Goal: Find specific page/section: Find specific page/section

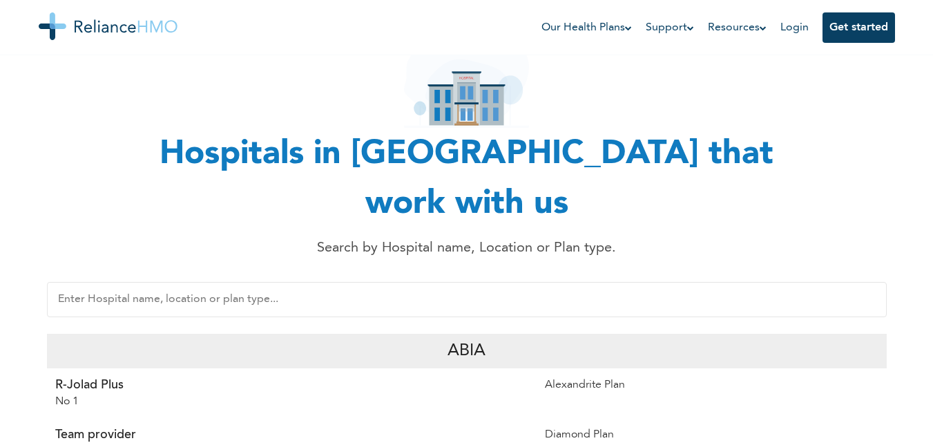
scroll to position [102, 0]
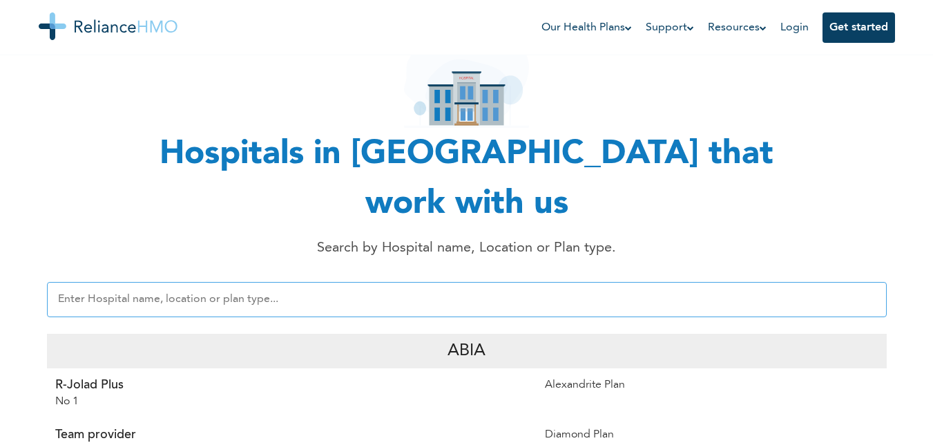
click at [77, 282] on input "text" at bounding box center [467, 299] width 840 height 35
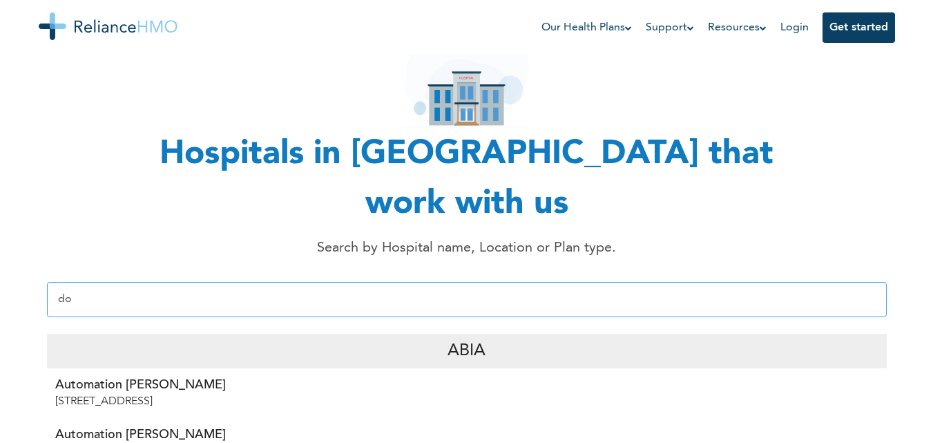
type input "d"
type input "l"
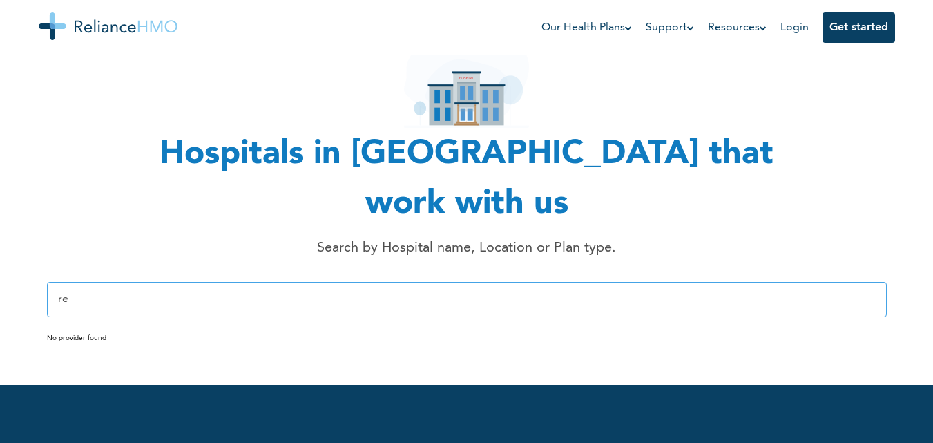
type input "r"
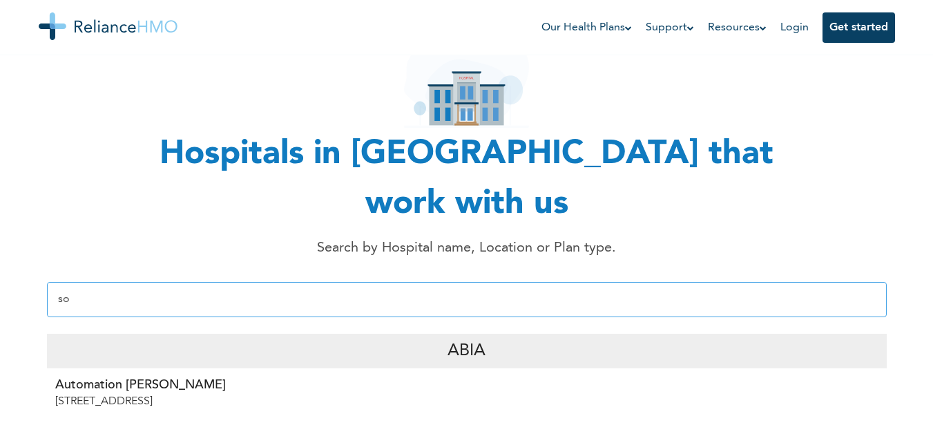
type input "s"
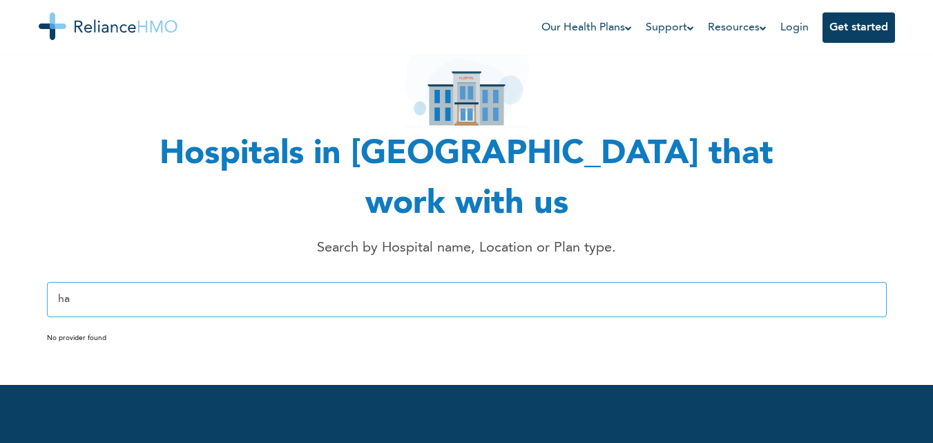
type input "h"
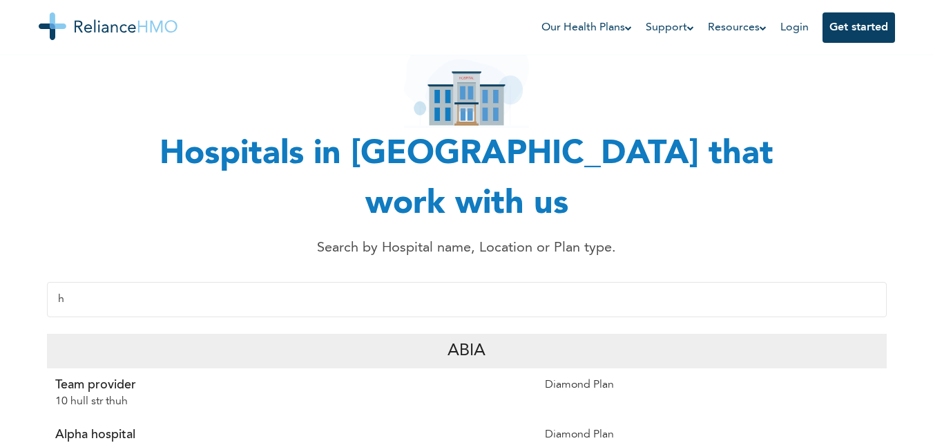
type input "h"
click at [83, 426] on p "Alpha hospital" at bounding box center [291, 434] width 473 height 17
click at [124, 426] on p "Alpha hospital" at bounding box center [291, 434] width 473 height 17
click at [105, 442] on p "ROad 2029" at bounding box center [291, 451] width 473 height 17
click at [578, 418] on div "Diamond Plan" at bounding box center [712, 443] width 350 height 50
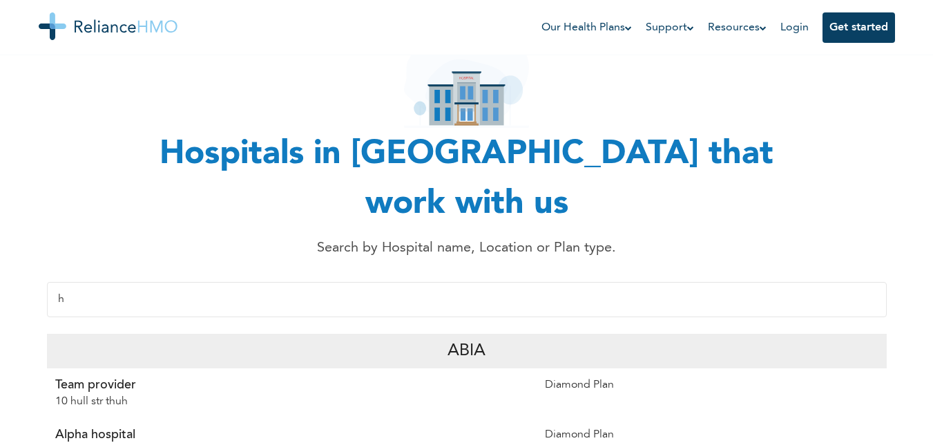
click at [575, 418] on div "Diamond Plan" at bounding box center [712, 443] width 350 height 50
click at [256, 368] on div "Team provider 10 hull [PERSON_NAME]" at bounding box center [292, 393] width 490 height 50
click at [237, 442] on p "ROad 2029" at bounding box center [291, 451] width 473 height 17
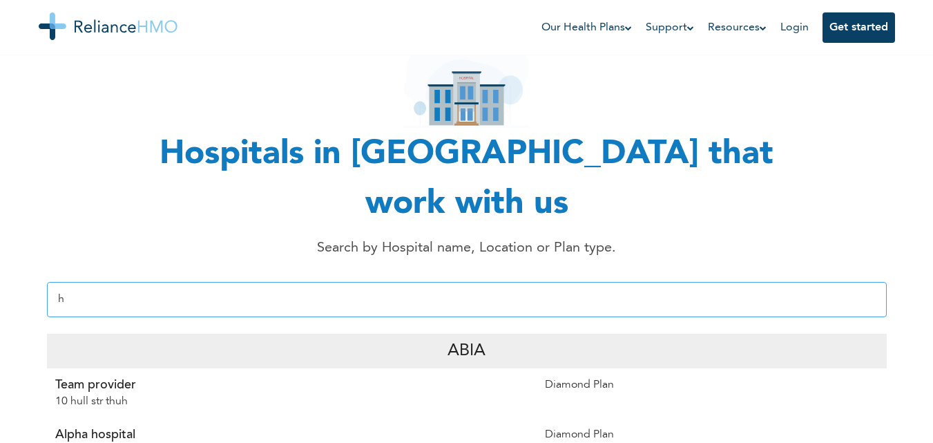
click at [183, 282] on input "h" at bounding box center [467, 299] width 840 height 35
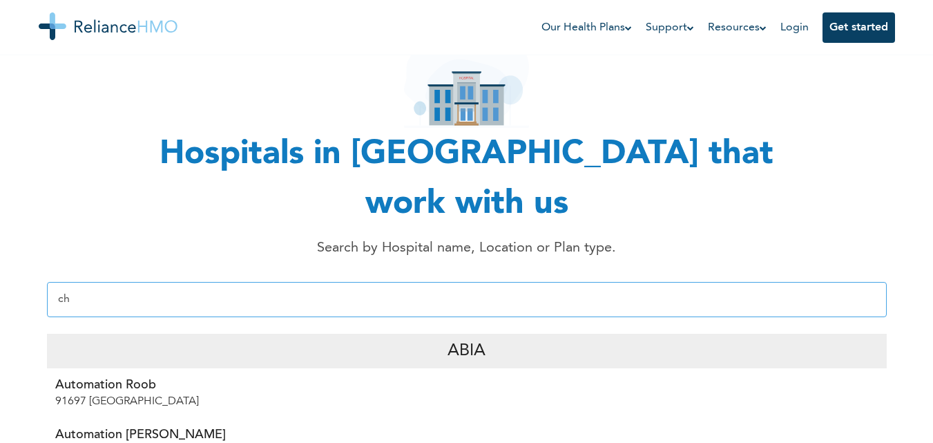
type input "c"
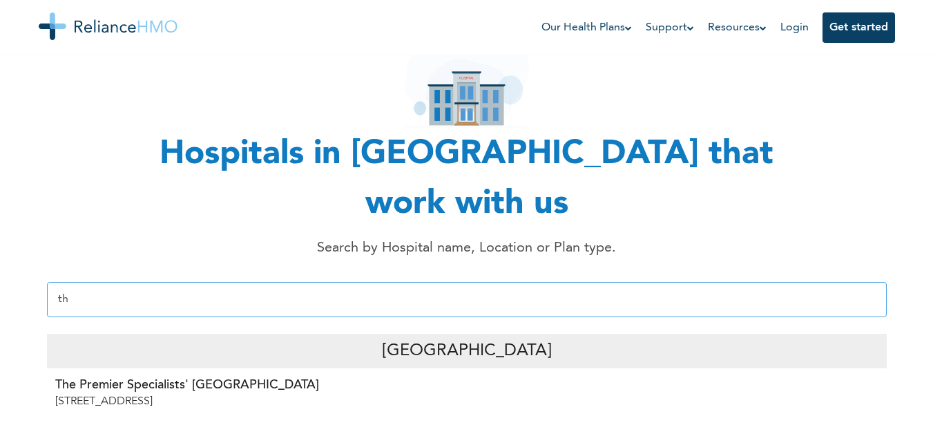
type input "t"
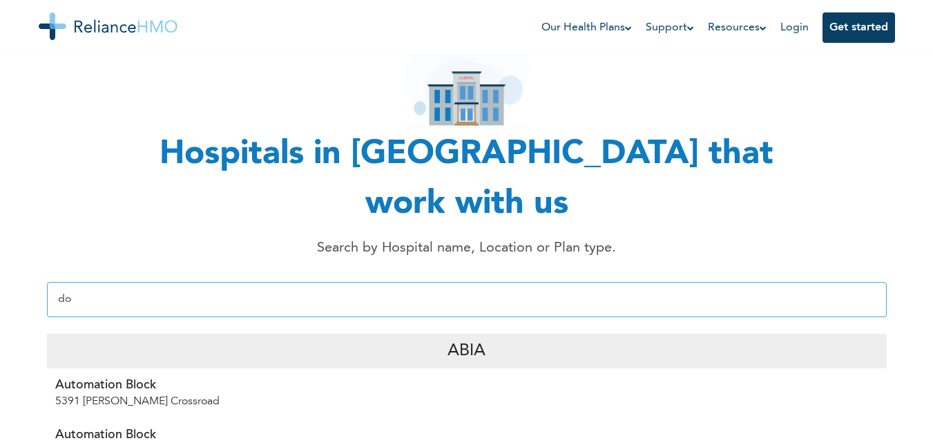
type input "d"
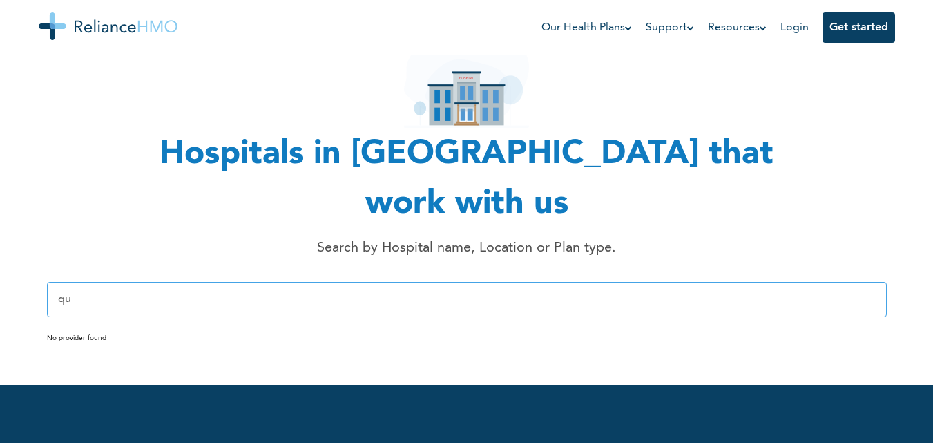
type input "q"
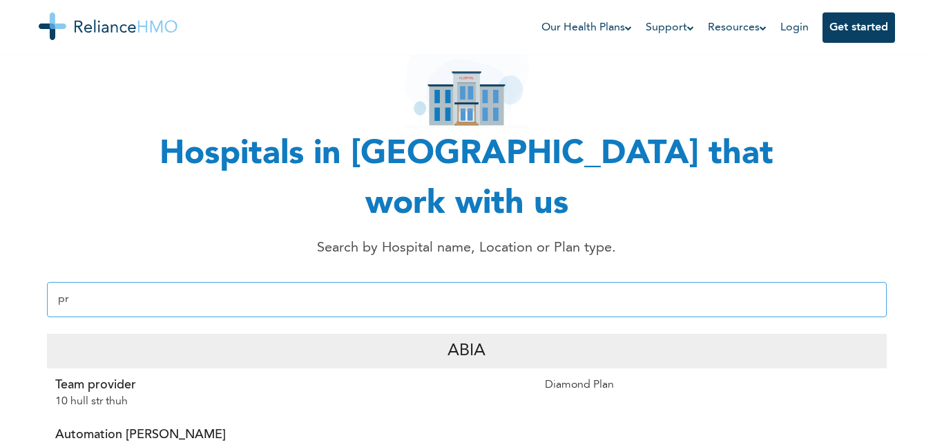
type input "p"
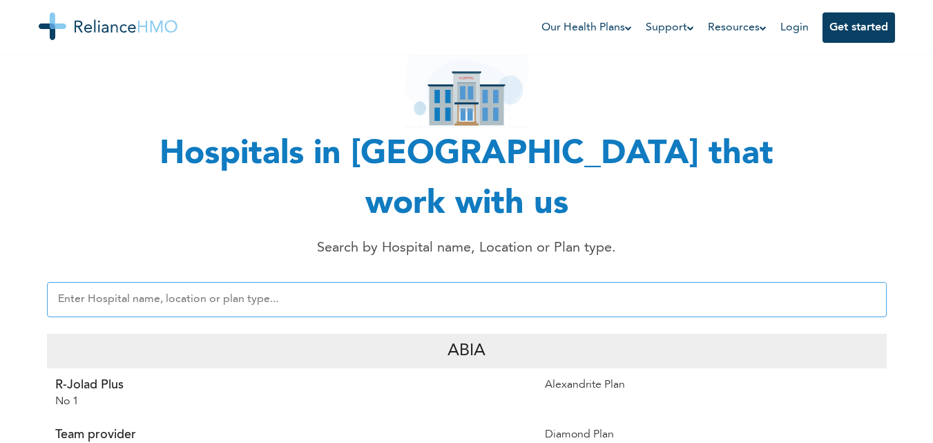
click at [102, 282] on input "text" at bounding box center [467, 299] width 840 height 35
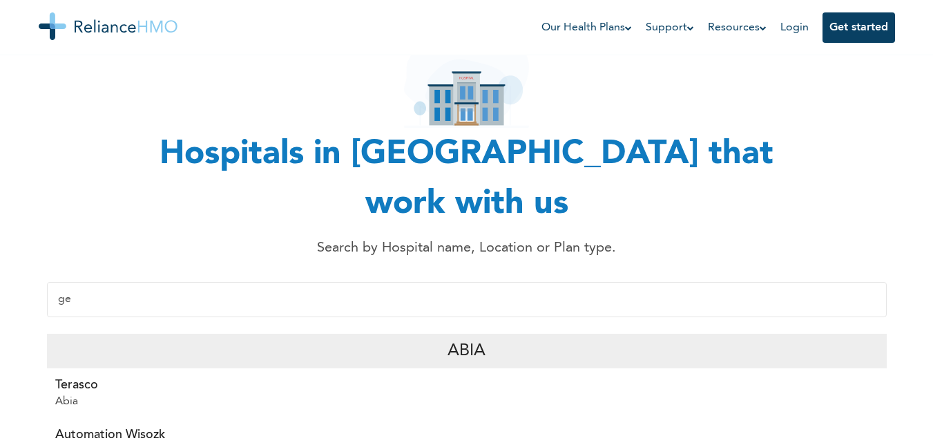
type input "g"
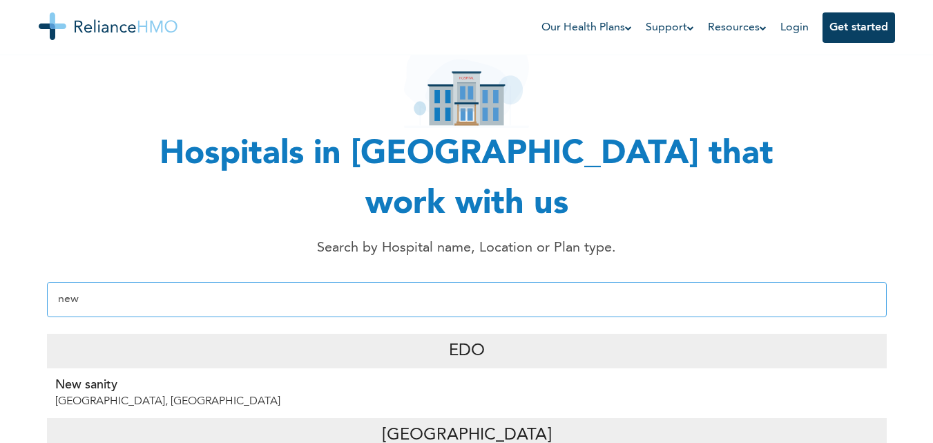
click at [132, 282] on input "new" at bounding box center [467, 299] width 840 height 35
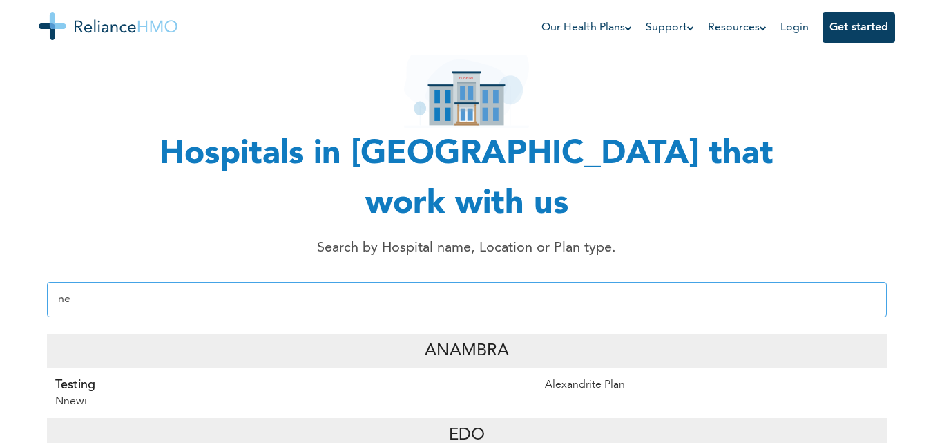
type input "n"
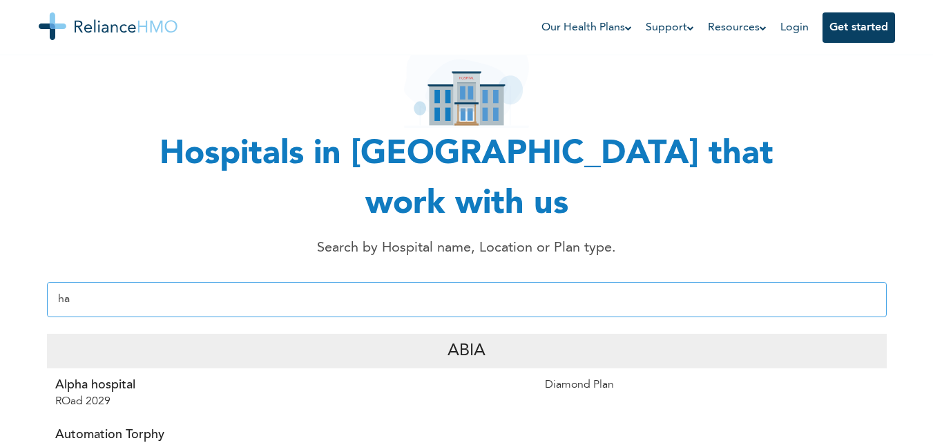
type input "h"
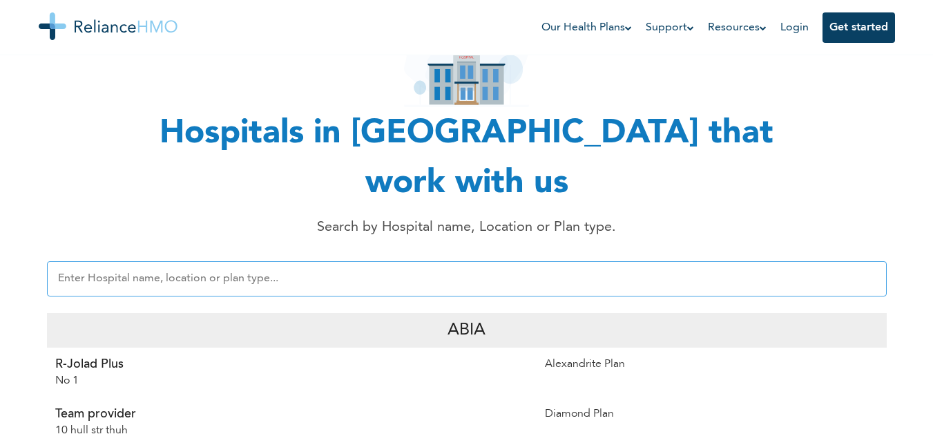
scroll to position [145, 0]
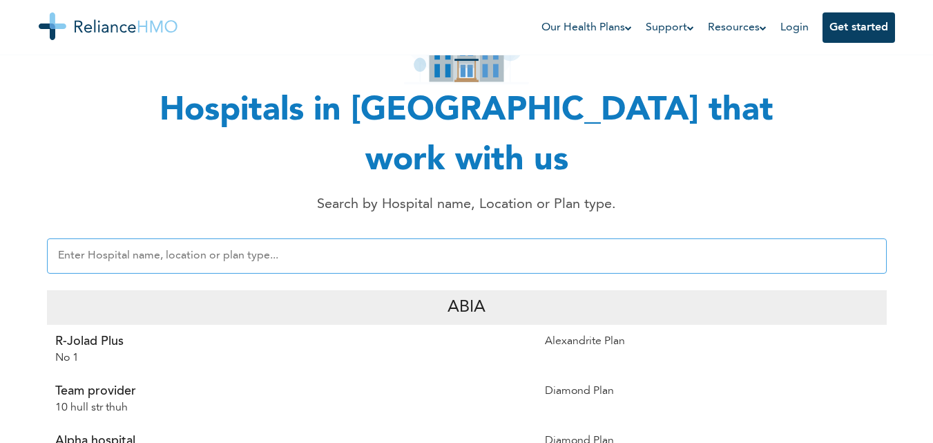
click at [152, 238] on input "text" at bounding box center [467, 255] width 840 height 35
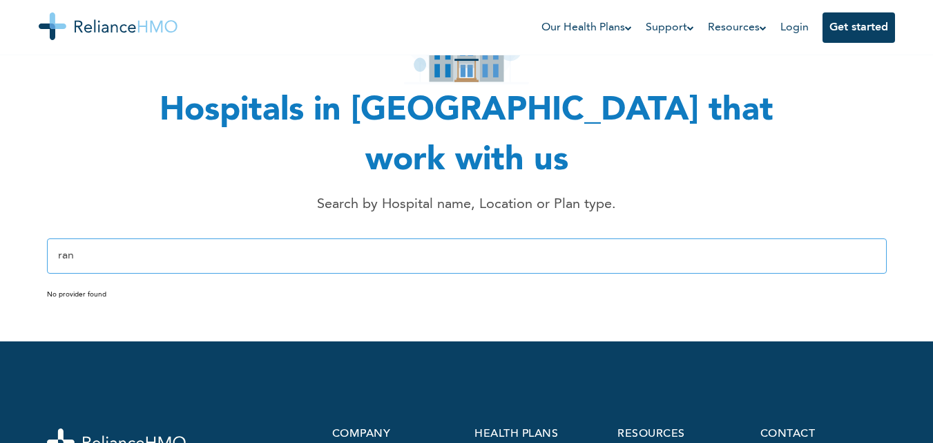
click at [134, 238] on input "ran" at bounding box center [467, 255] width 840 height 35
click at [135, 238] on input "ran" at bounding box center [467, 255] width 840 height 35
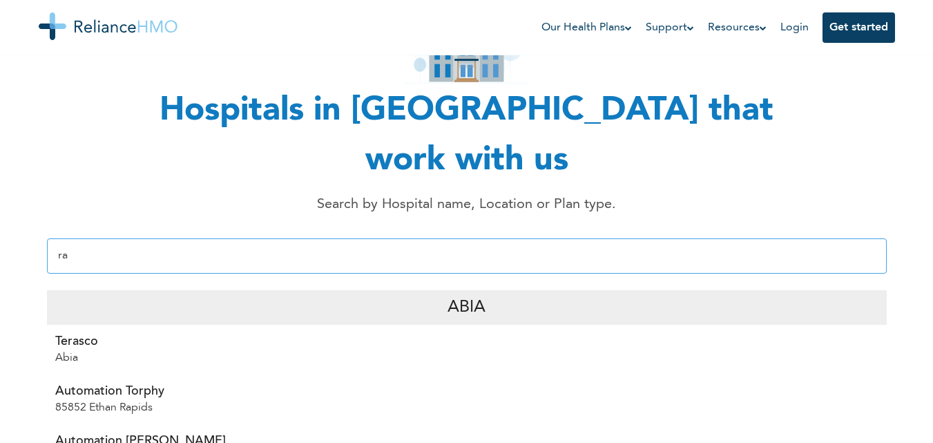
type input "r"
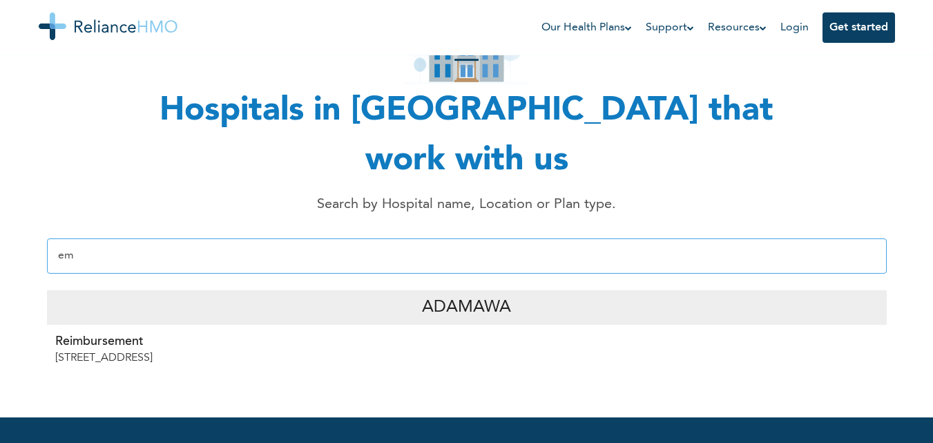
type input "e"
